Goal: Navigation & Orientation: Find specific page/section

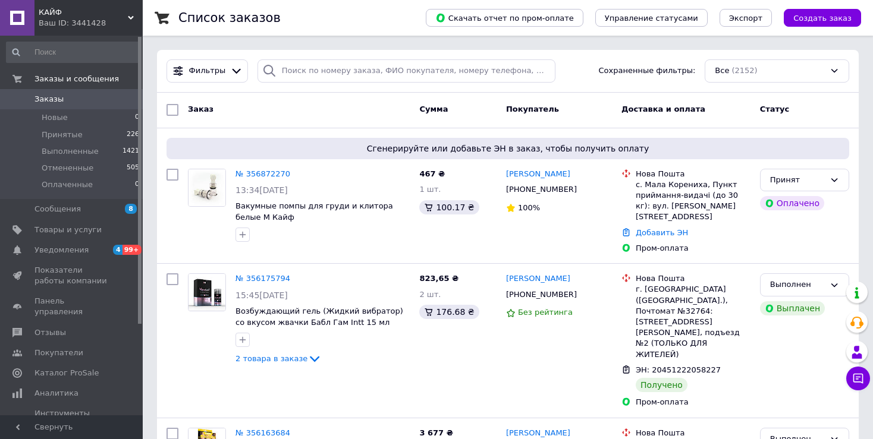
click at [103, 17] on span "КАЙФ" at bounding box center [83, 12] width 89 height 11
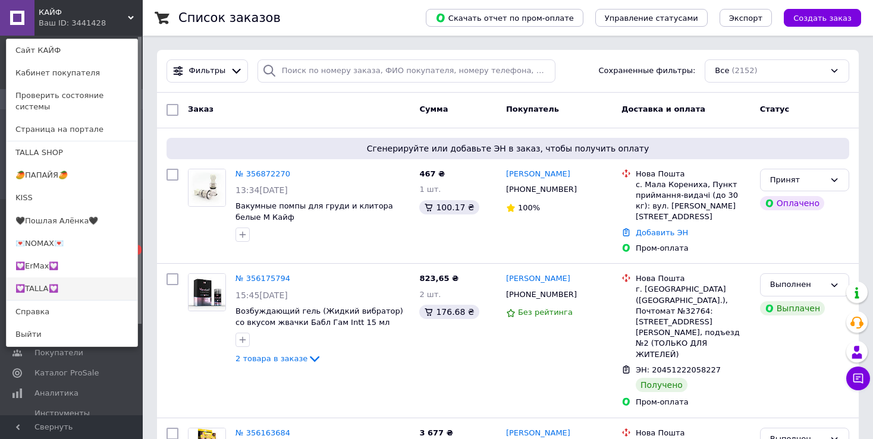
click at [54, 280] on link "💟TALLA💟" at bounding box center [72, 289] width 131 height 23
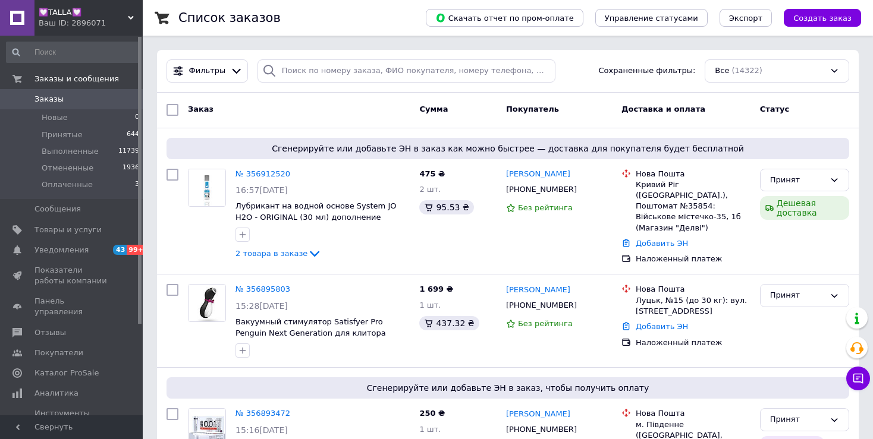
drag, startPoint x: 68, startPoint y: 26, endPoint x: 80, endPoint y: 38, distance: 16.4
click at [68, 26] on div "Ваш ID: 2896071" at bounding box center [91, 23] width 104 height 11
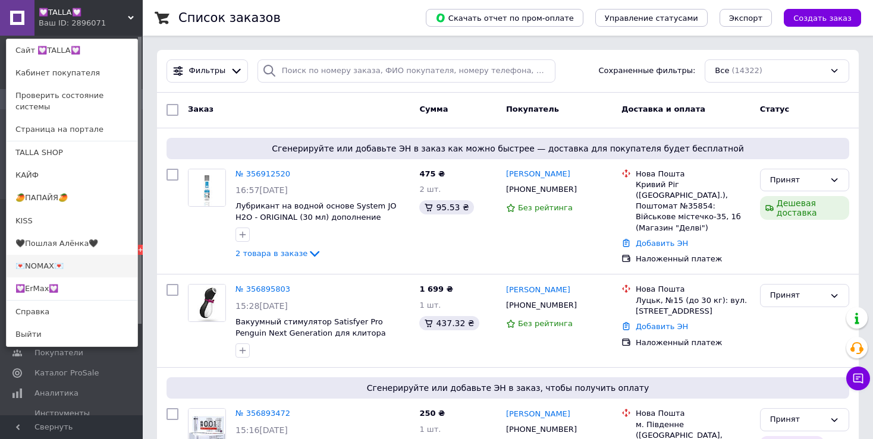
click at [73, 255] on link "💌NOMAX💌" at bounding box center [72, 266] width 131 height 23
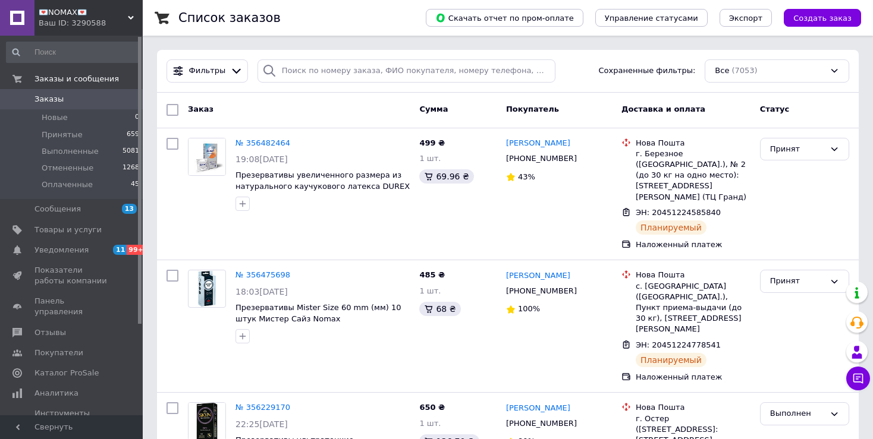
click at [67, 23] on div "Ваш ID: 3290588" at bounding box center [91, 23] width 104 height 11
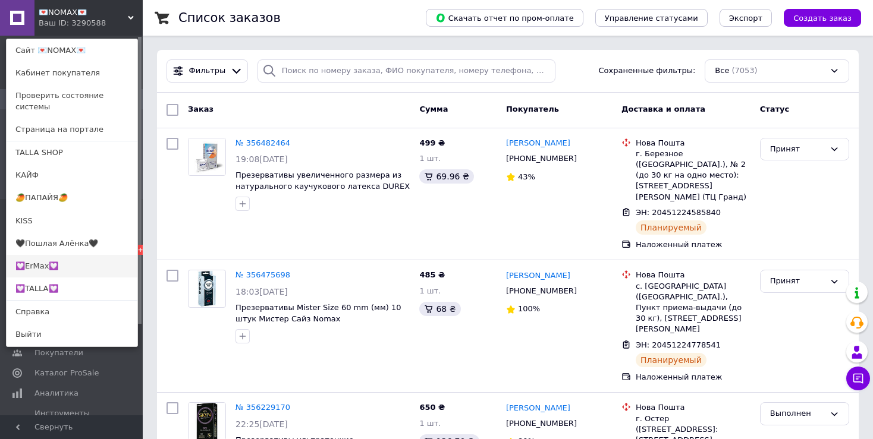
click at [59, 257] on link "💟ErMax💟" at bounding box center [72, 266] width 131 height 23
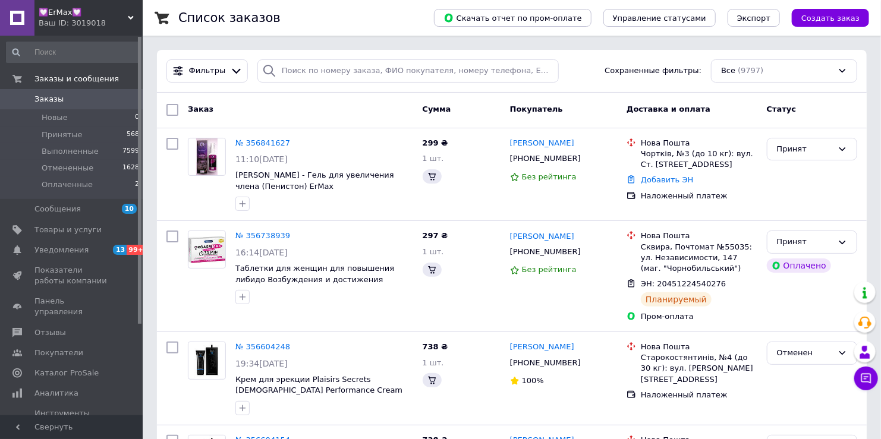
click at [75, 21] on div "Ваш ID: 3019018" at bounding box center [91, 23] width 104 height 11
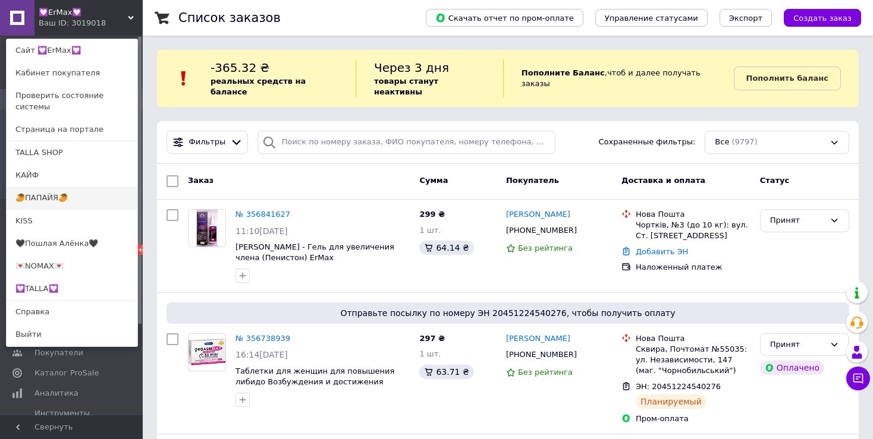
click at [72, 187] on link "🥭ПАПАЙЯ🥭" at bounding box center [72, 198] width 131 height 23
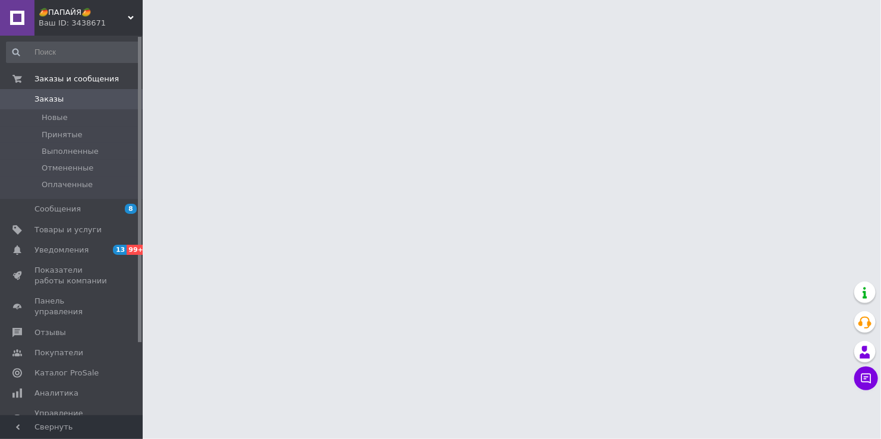
click at [73, 27] on div "Ваш ID: 3438671" at bounding box center [91, 23] width 104 height 11
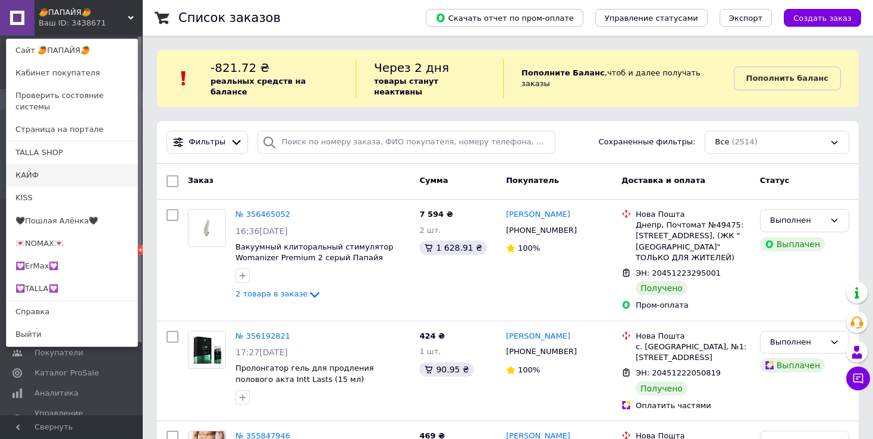
click at [64, 166] on link "КАЙФ" at bounding box center [72, 175] width 131 height 23
